Goal: Transaction & Acquisition: Download file/media

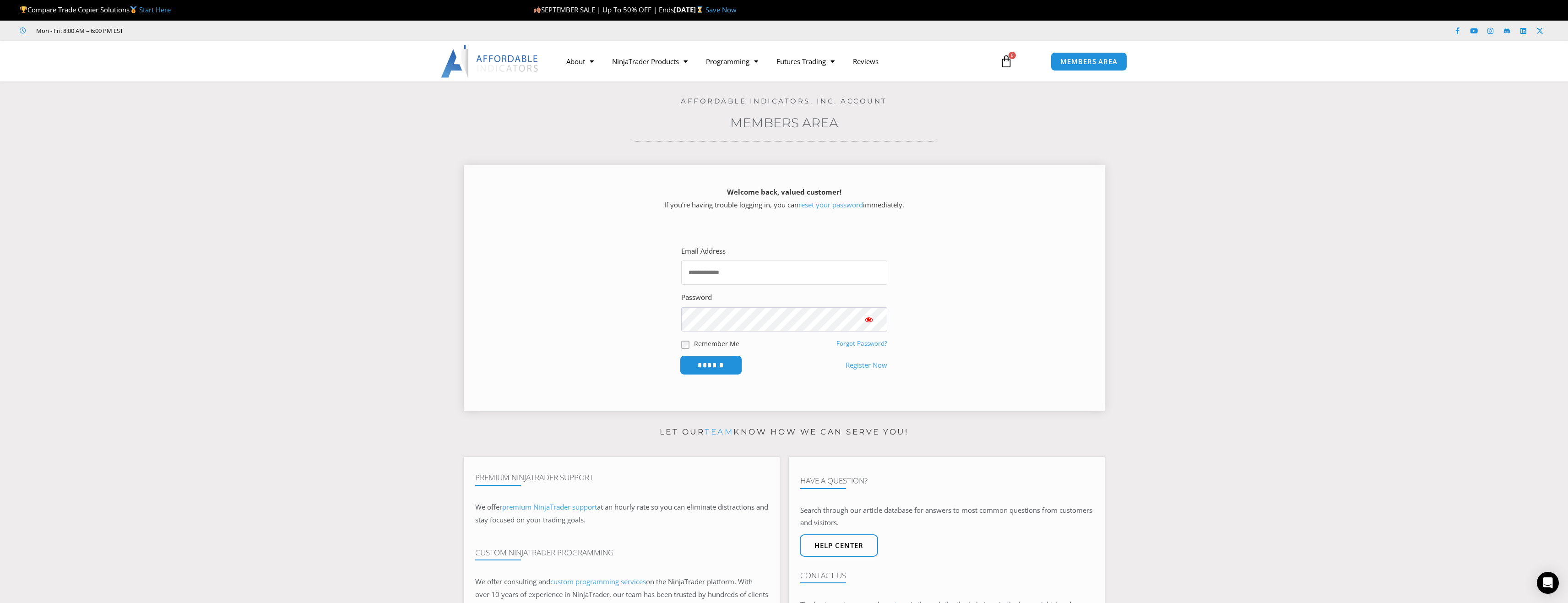
type input "**********"
click at [710, 367] on input "******" at bounding box center [710, 365] width 63 height 19
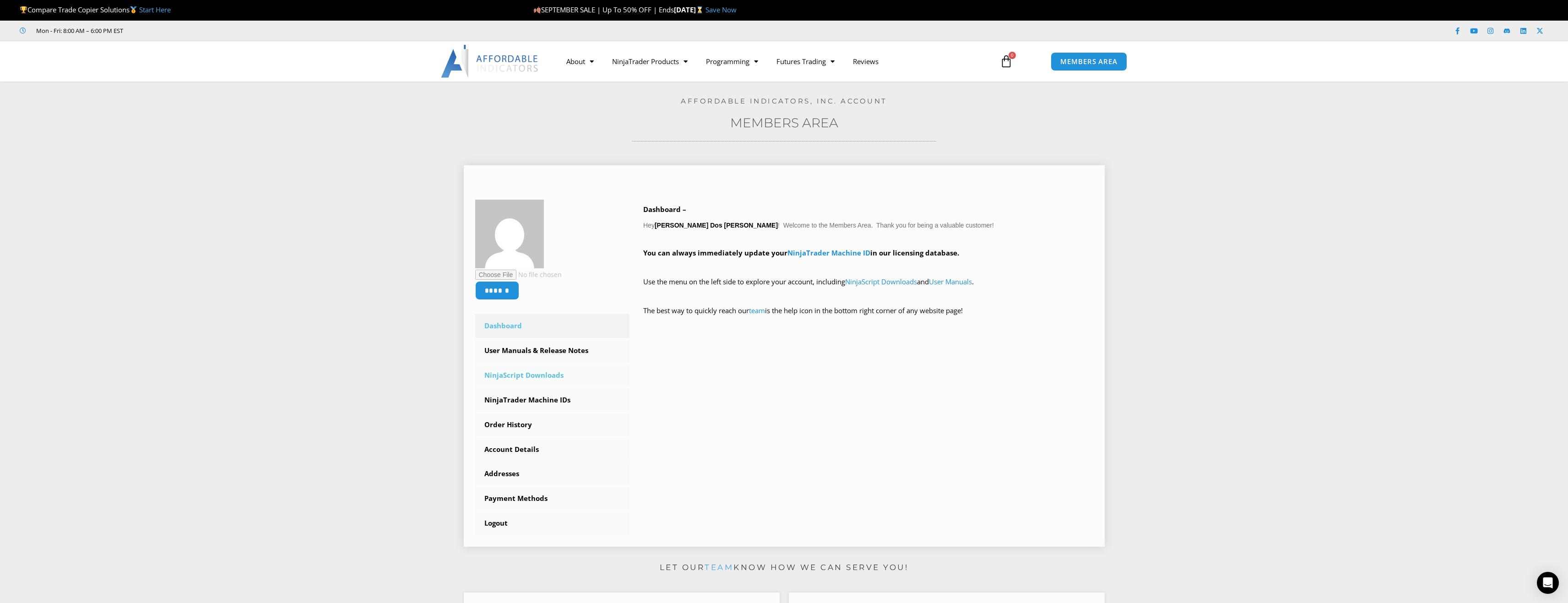
click at [538, 377] on link "NinjaScript Downloads" at bounding box center [553, 375] width 155 height 24
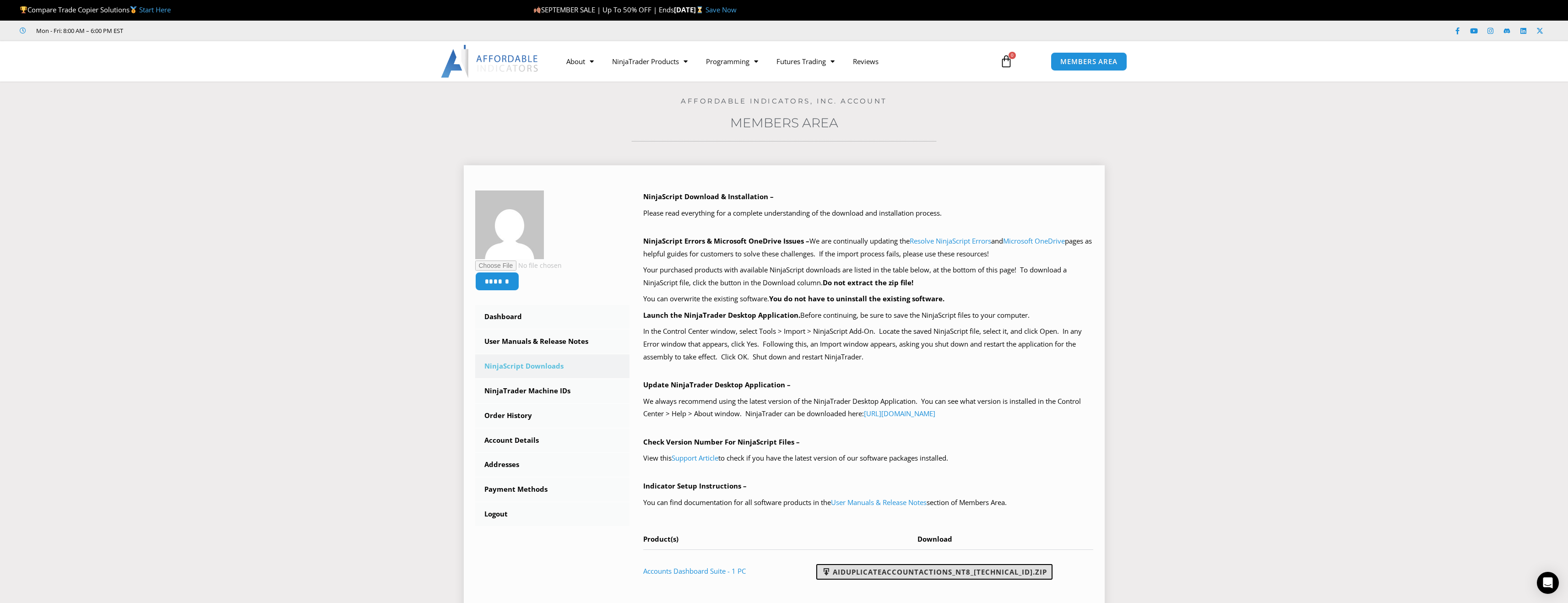
click at [961, 575] on link "AIDuplicateAccountActions_NT8_[TECHNICAL_ID].zip" at bounding box center [934, 572] width 236 height 16
